Goal: Use online tool/utility: Utilize a website feature to perform a specific function

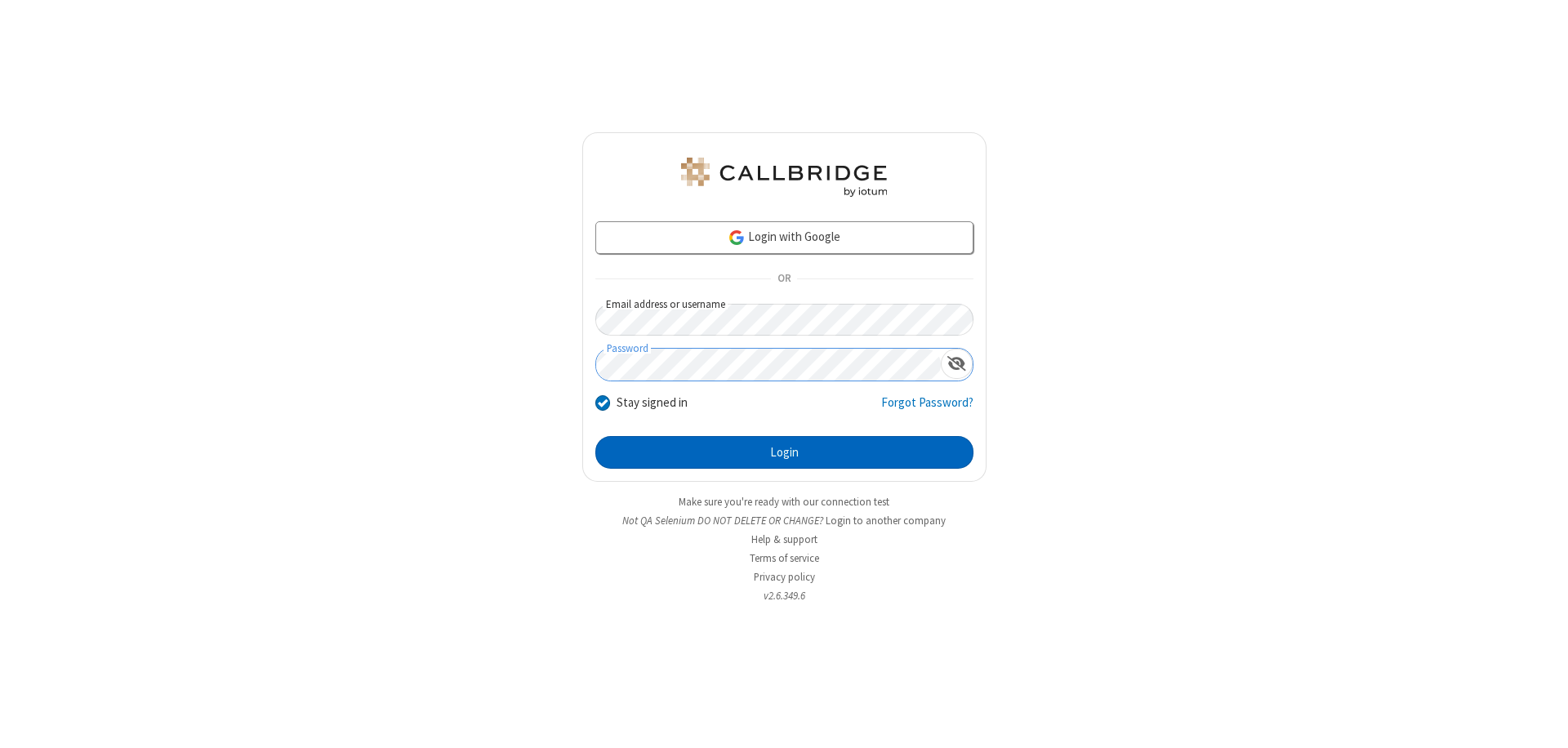
click at [784, 453] on button "Login" at bounding box center [784, 453] width 378 height 33
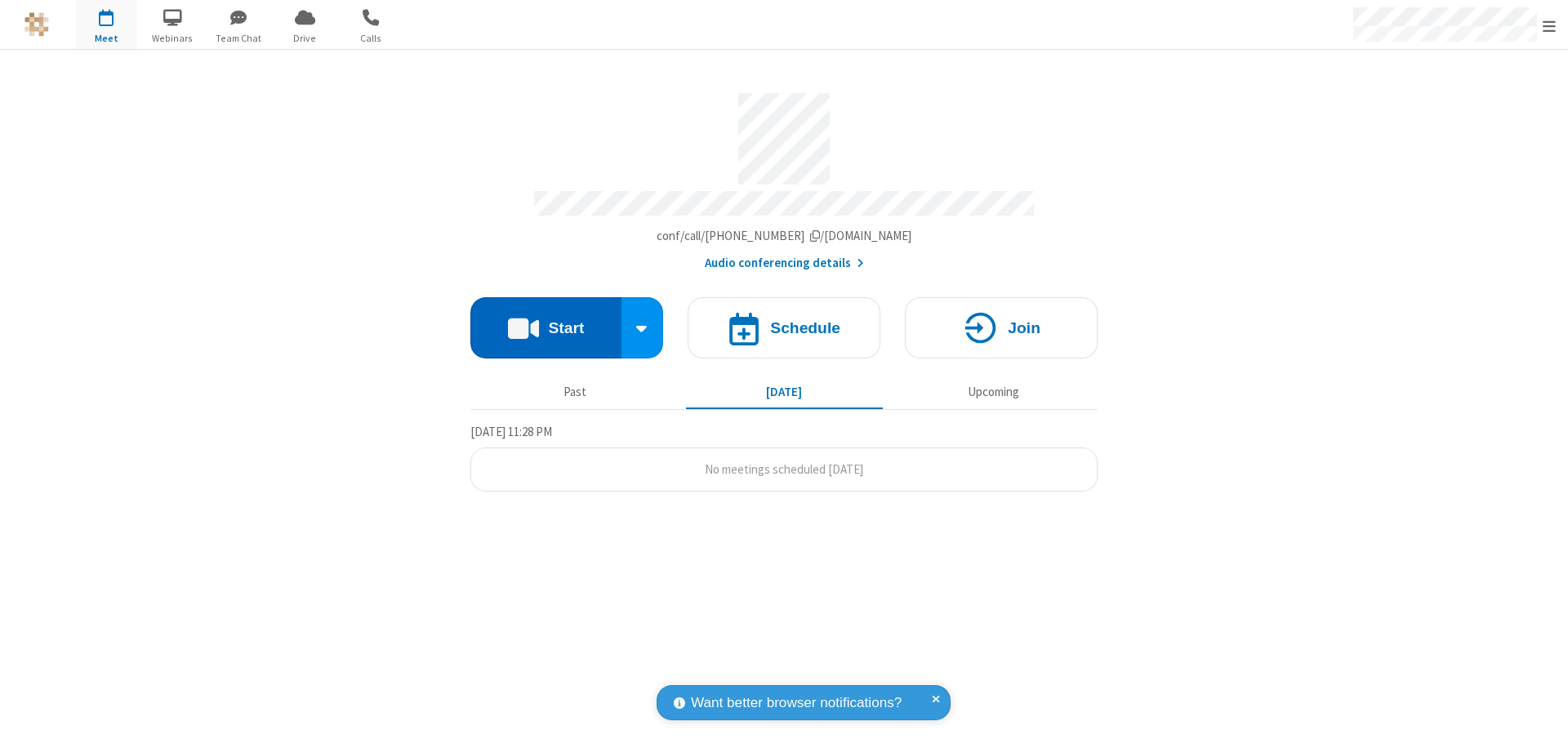
click at [545, 321] on button "Start" at bounding box center [546, 328] width 151 height 62
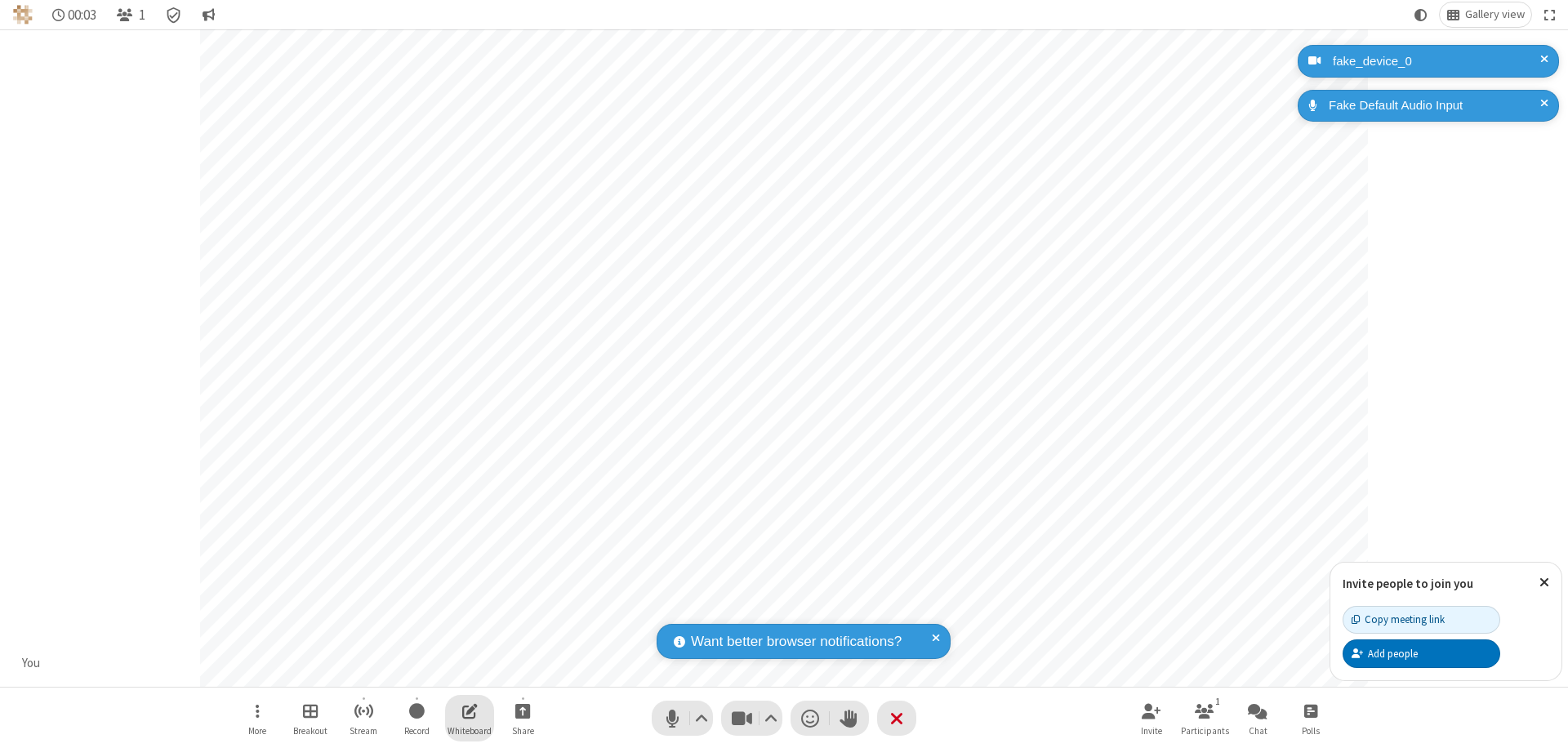
click at [470, 711] on span "Open shared whiteboard" at bounding box center [470, 712] width 16 height 21
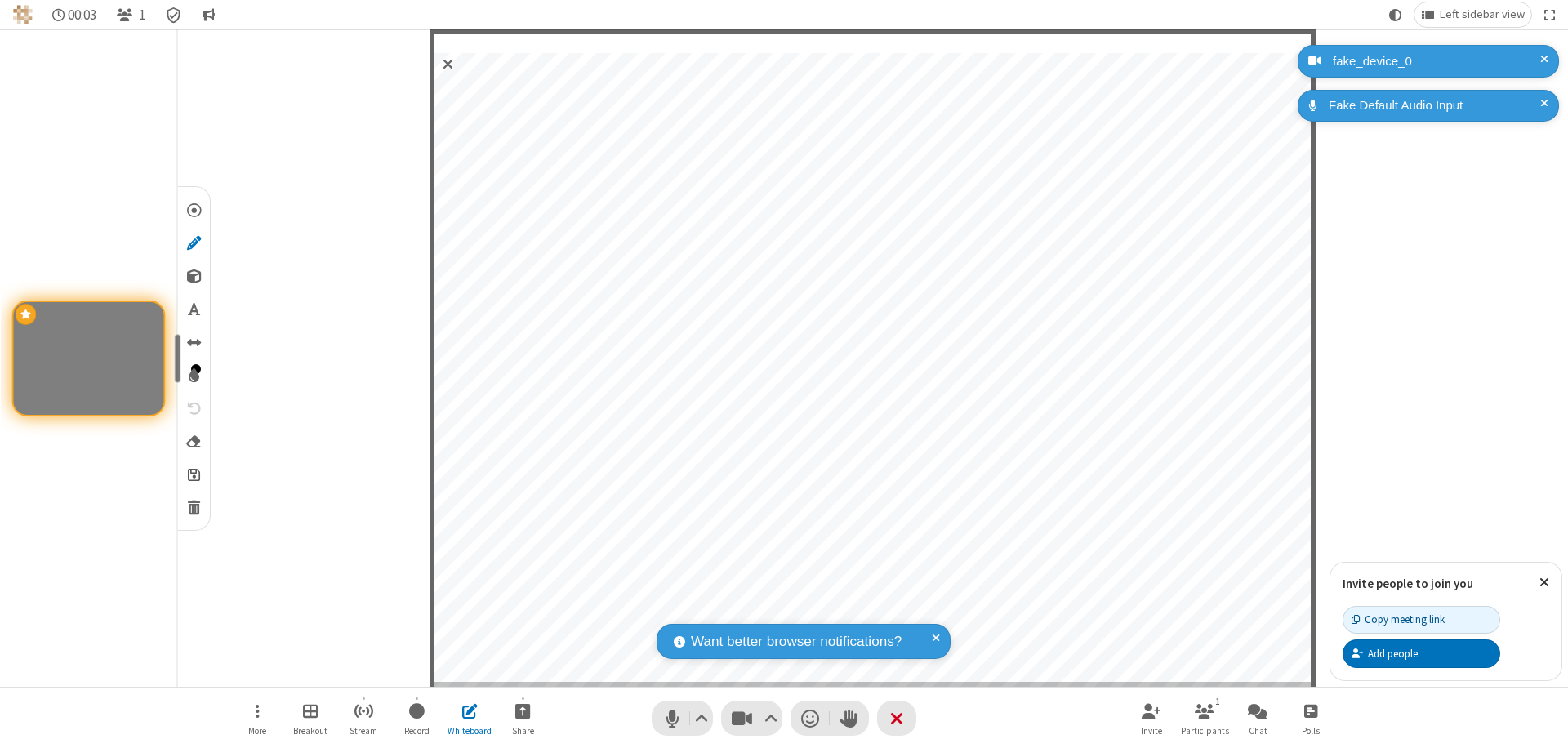
click at [193, 473] on span "Save" at bounding box center [194, 474] width 12 height 17
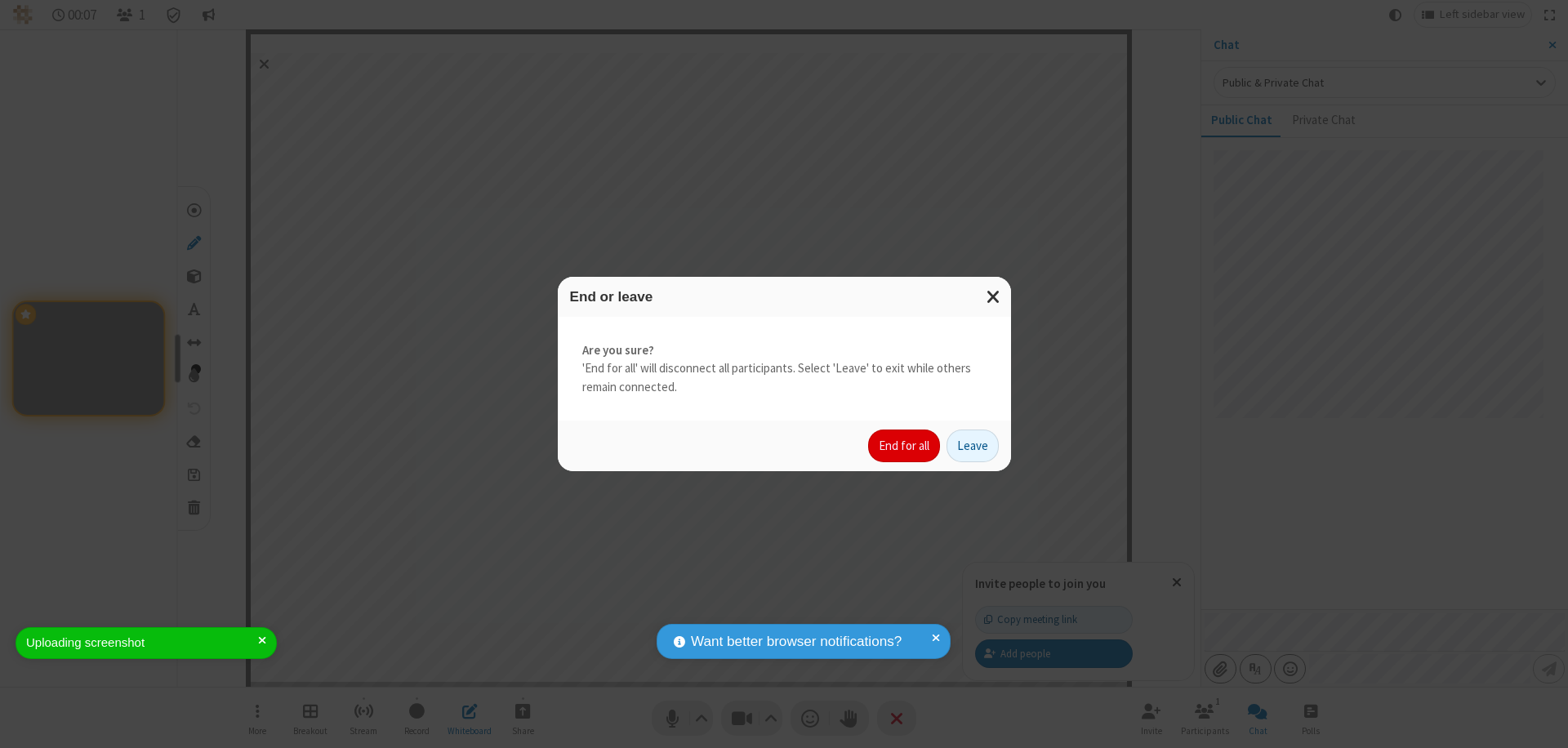
click at [905, 447] on button "End for all" at bounding box center [904, 447] width 72 height 33
